Goal: Task Accomplishment & Management: Use online tool/utility

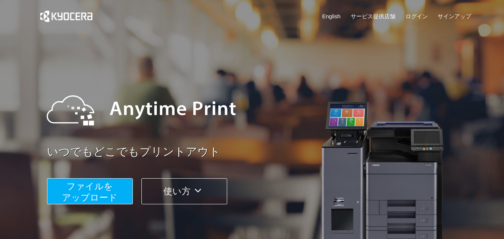
click at [107, 192] on span "ファイルを ​​アップロード" at bounding box center [90, 191] width 56 height 21
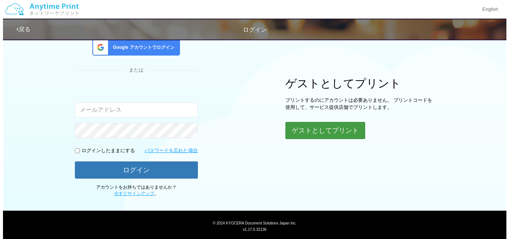
scroll to position [78, 0]
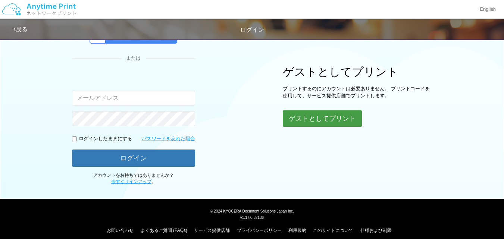
click at [318, 116] on button "ゲストとしてプリント" at bounding box center [322, 118] width 79 height 16
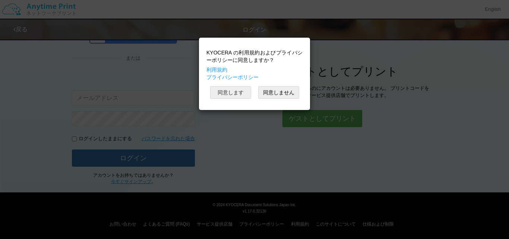
click at [240, 95] on button "同意します" at bounding box center [230, 92] width 41 height 13
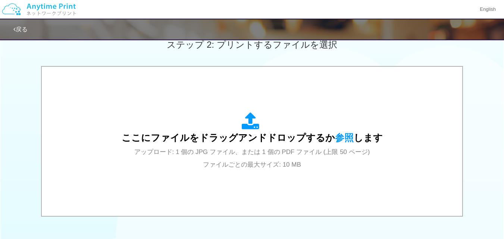
scroll to position [243, 0]
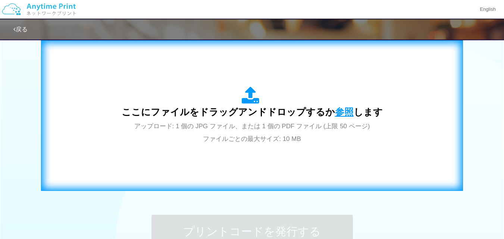
click at [345, 110] on span "参照" at bounding box center [344, 112] width 19 height 10
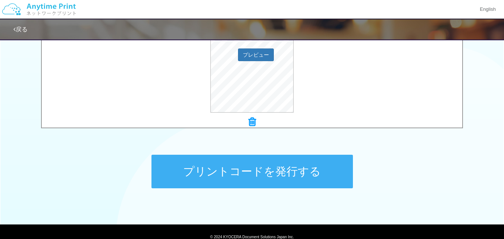
scroll to position [317, 0]
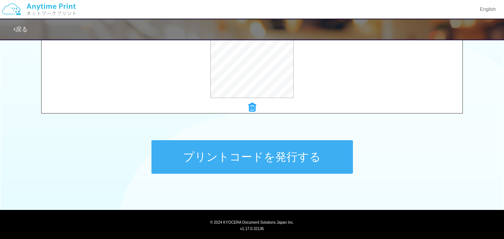
click at [279, 150] on button "プリントコードを発行する" at bounding box center [251, 157] width 201 height 34
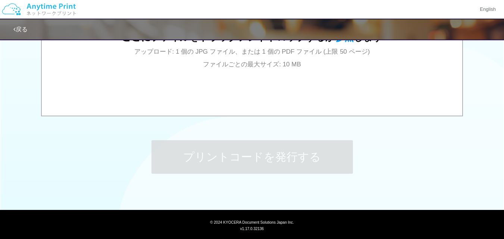
scroll to position [0, 0]
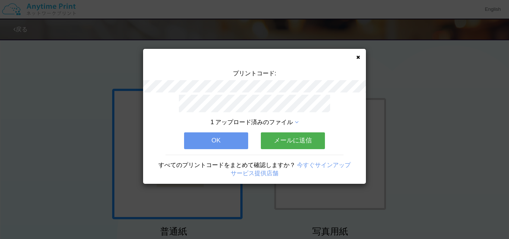
click at [303, 136] on button "メールに送信" at bounding box center [293, 140] width 64 height 16
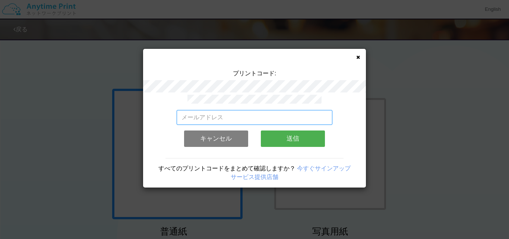
click at [235, 117] on input "email" at bounding box center [255, 117] width 156 height 15
type input "[EMAIL_ADDRESS][DOMAIN_NAME]"
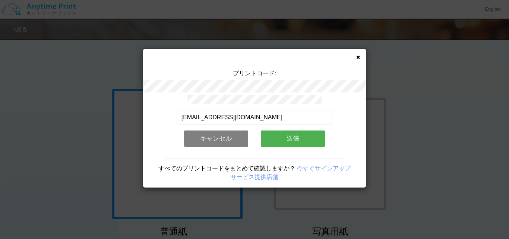
click at [289, 142] on button "送信" at bounding box center [293, 138] width 64 height 16
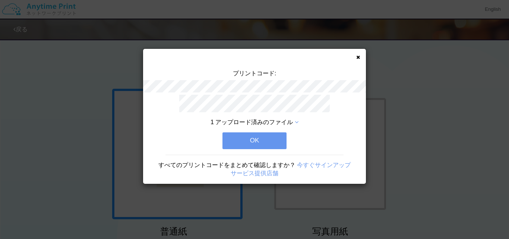
click at [276, 135] on button "OK" at bounding box center [255, 140] width 64 height 16
